Goal: Complete application form

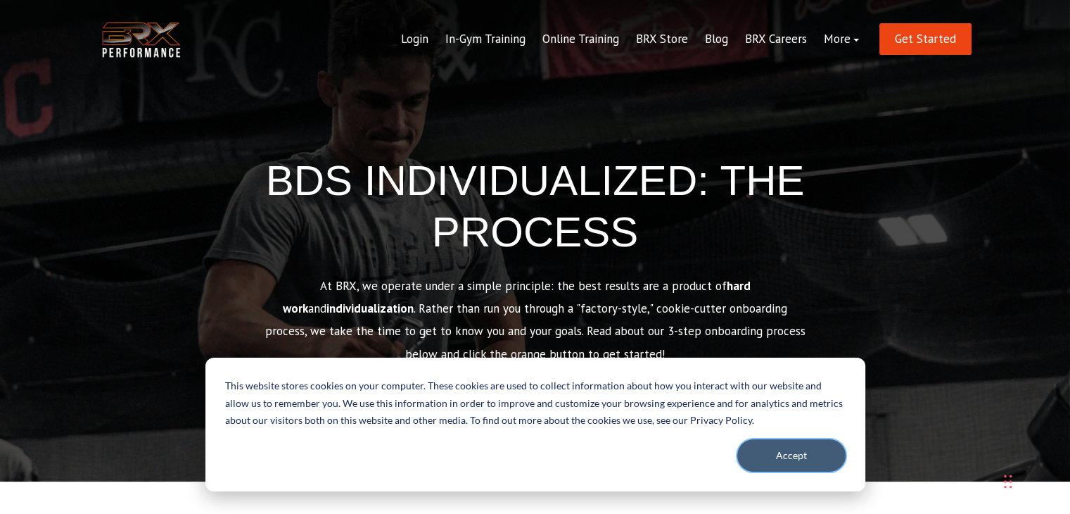
click at [782, 450] on button "Accept" at bounding box center [791, 455] width 108 height 32
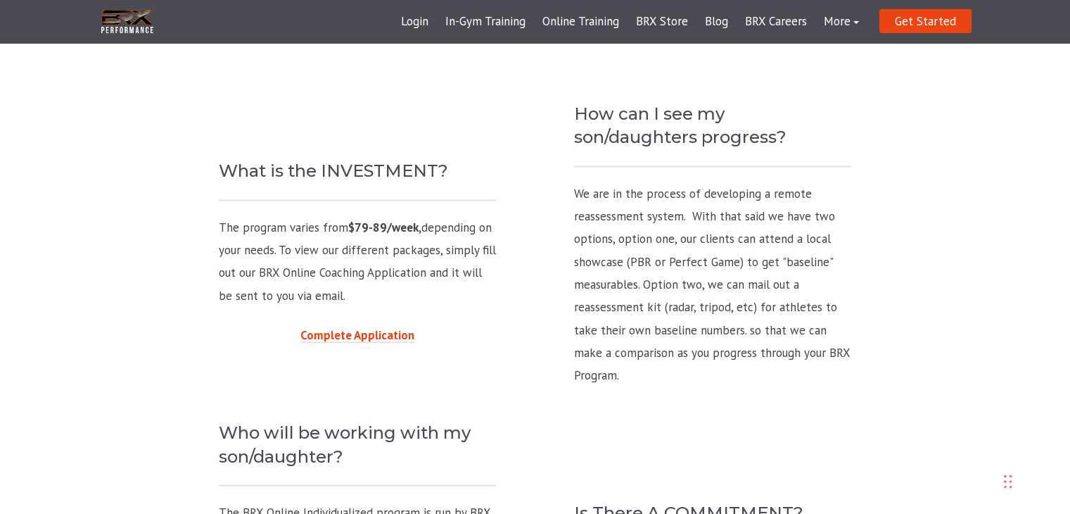
scroll to position [2817, 0]
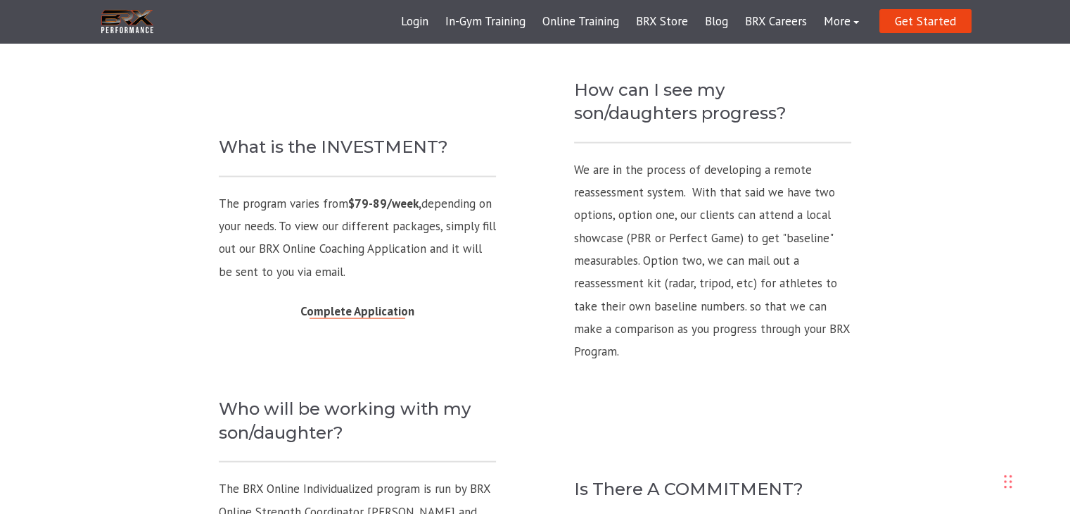
click at [376, 307] on link "Complete Application" at bounding box center [357, 310] width 114 height 15
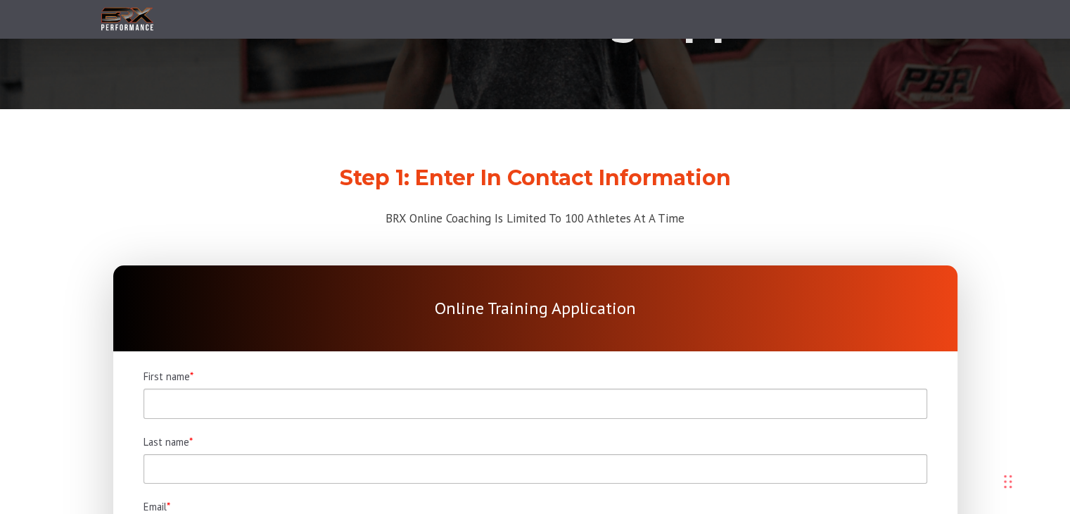
scroll to position [141, 0]
